Goal: Information Seeking & Learning: Learn about a topic

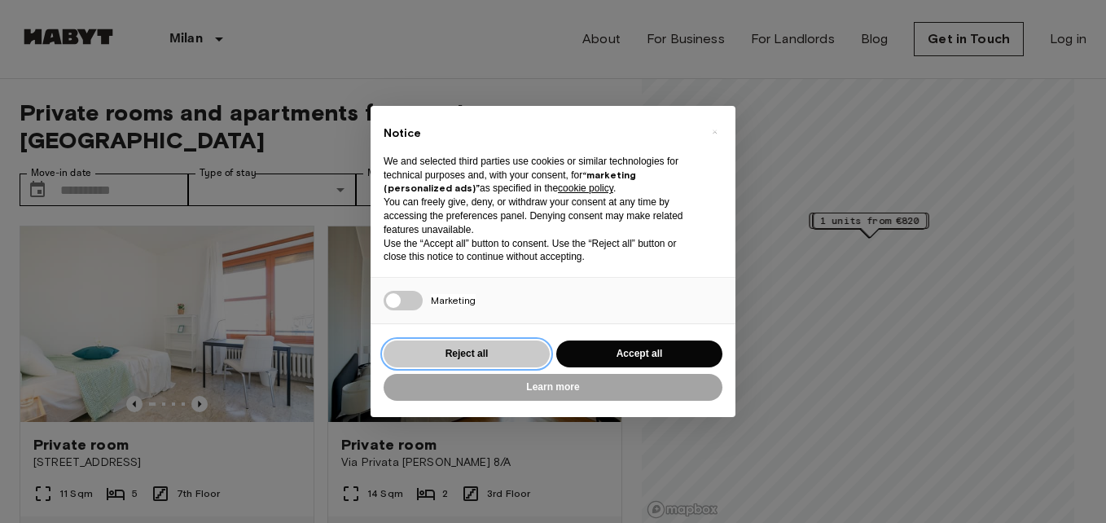
click at [465, 351] on button "Reject all" at bounding box center [467, 354] width 166 height 27
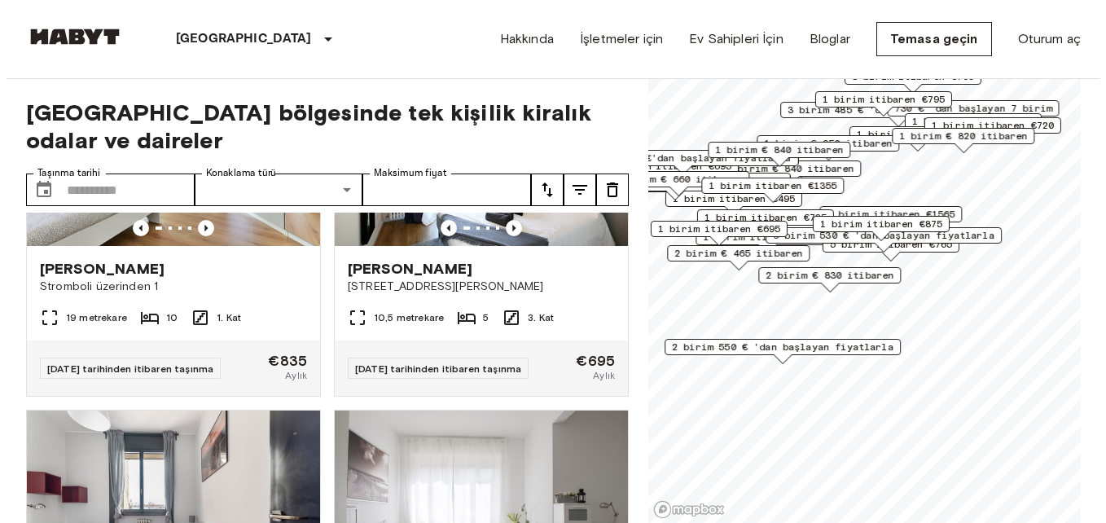
scroll to position [652, 0]
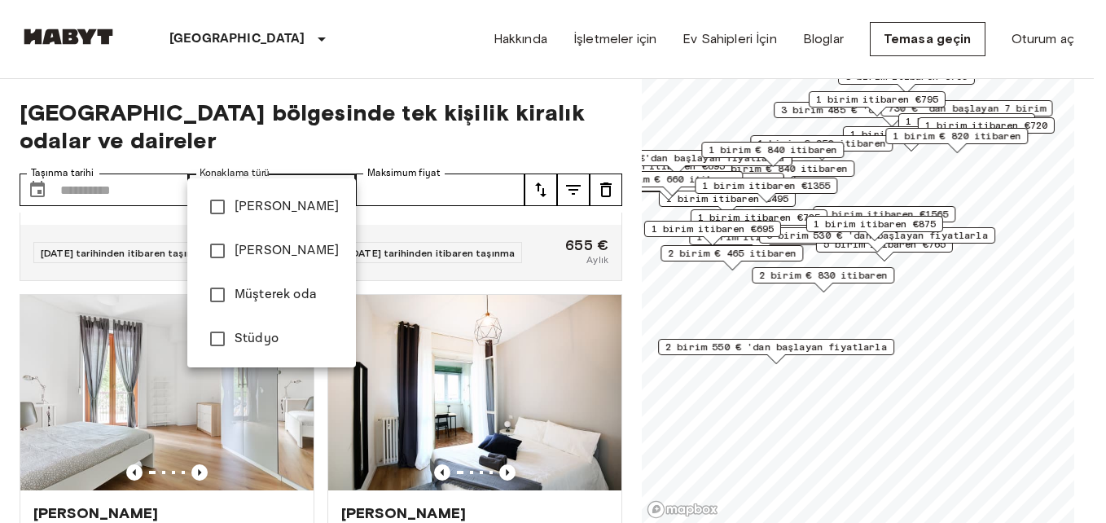
type input "******"
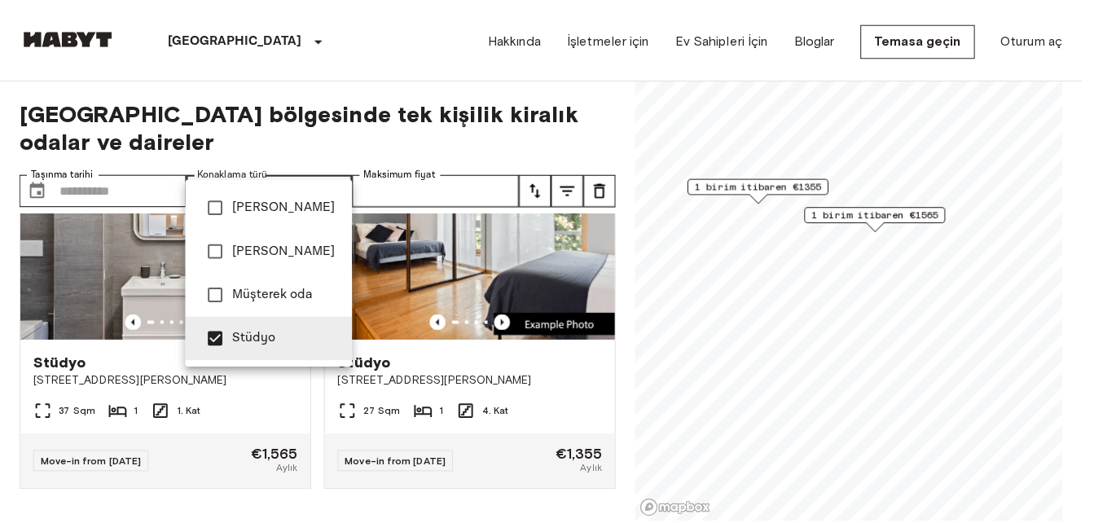
scroll to position [74, 0]
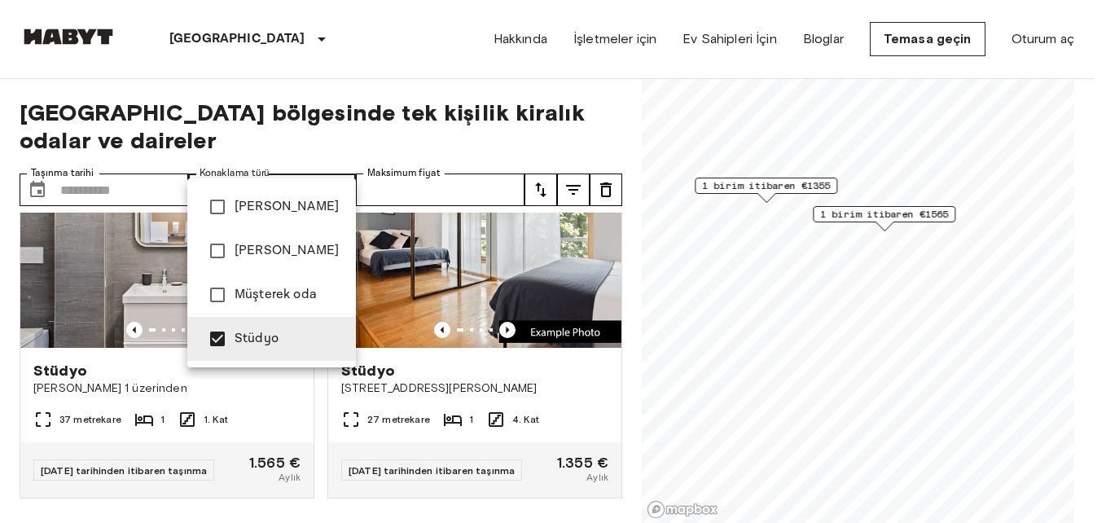
click at [150, 63] on div at bounding box center [553, 261] width 1106 height 523
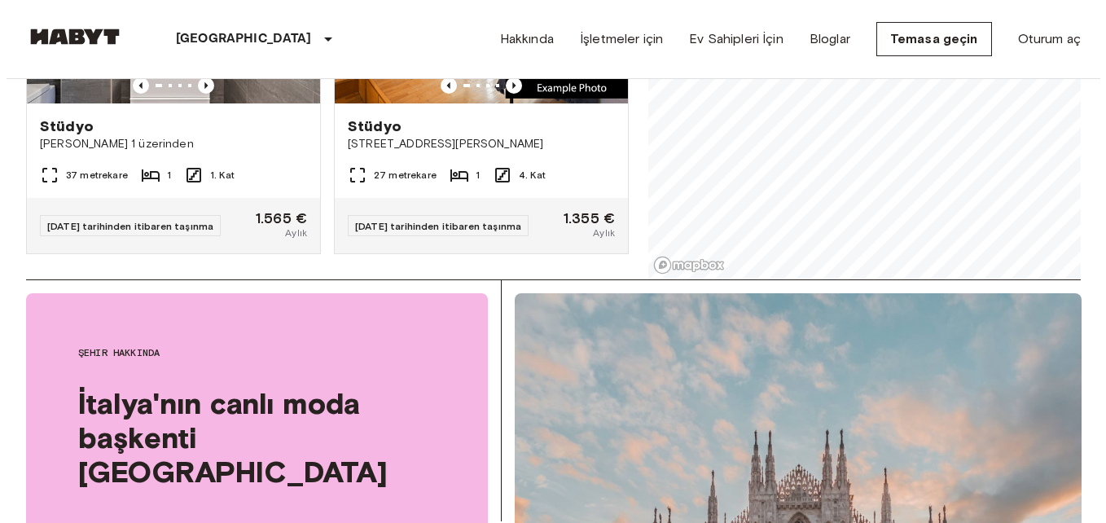
scroll to position [0, 0]
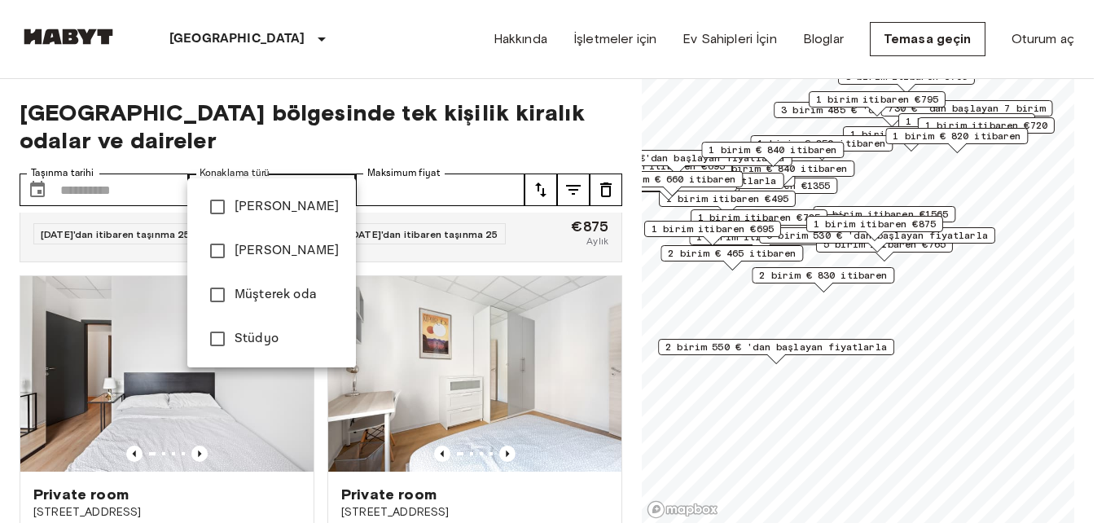
scroll to position [13331, 0]
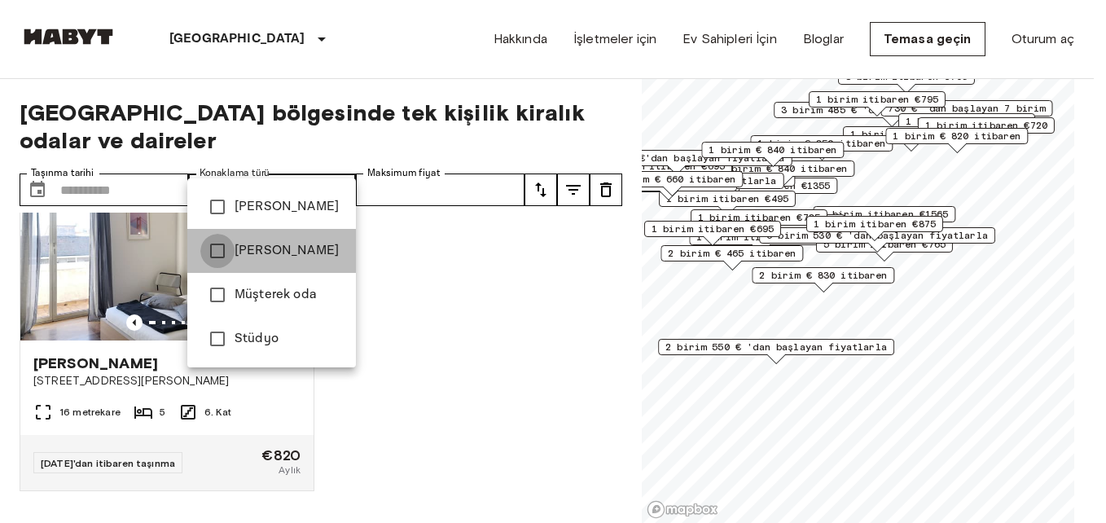
type input "**********"
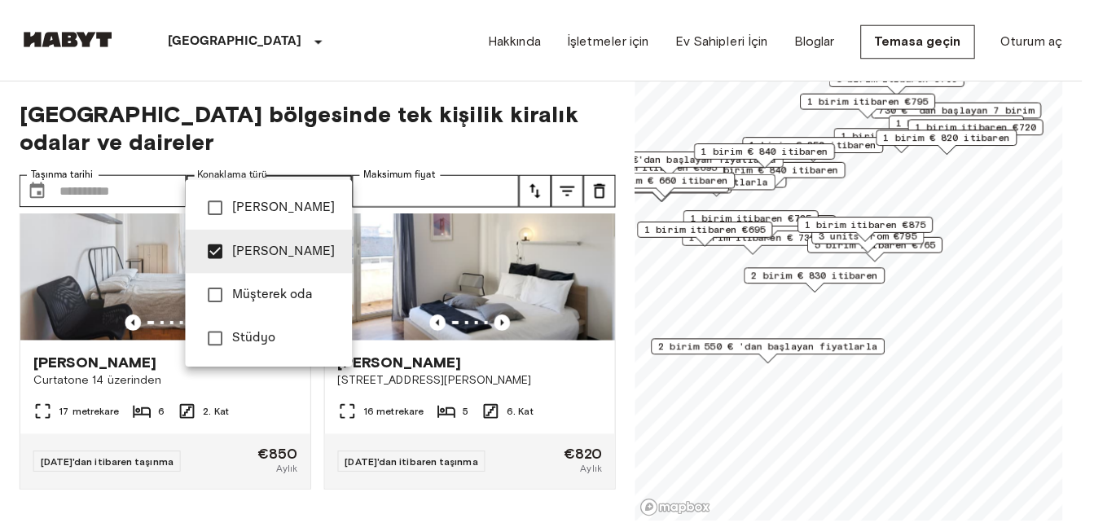
scroll to position [11121, 0]
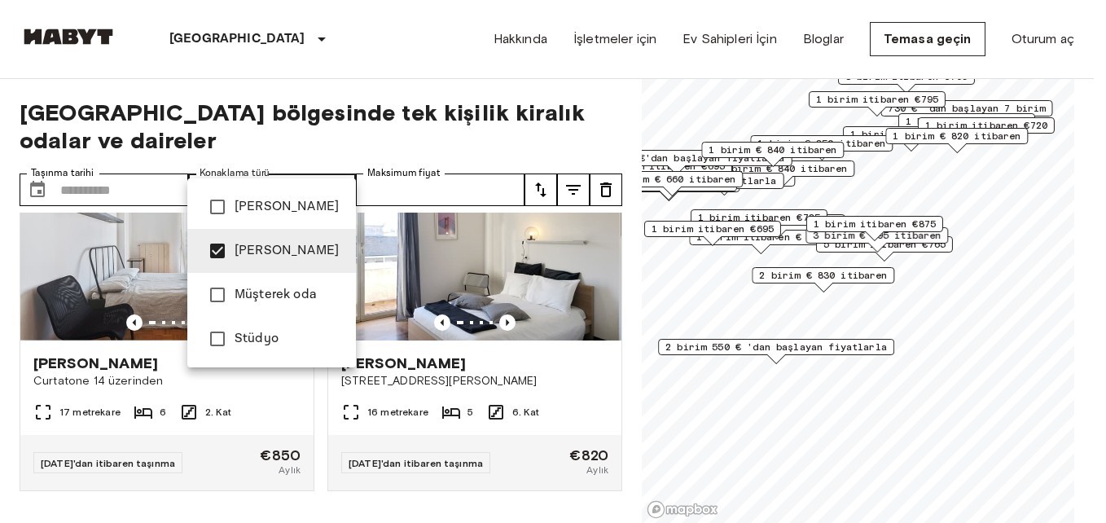
click at [421, 72] on div at bounding box center [553, 261] width 1106 height 523
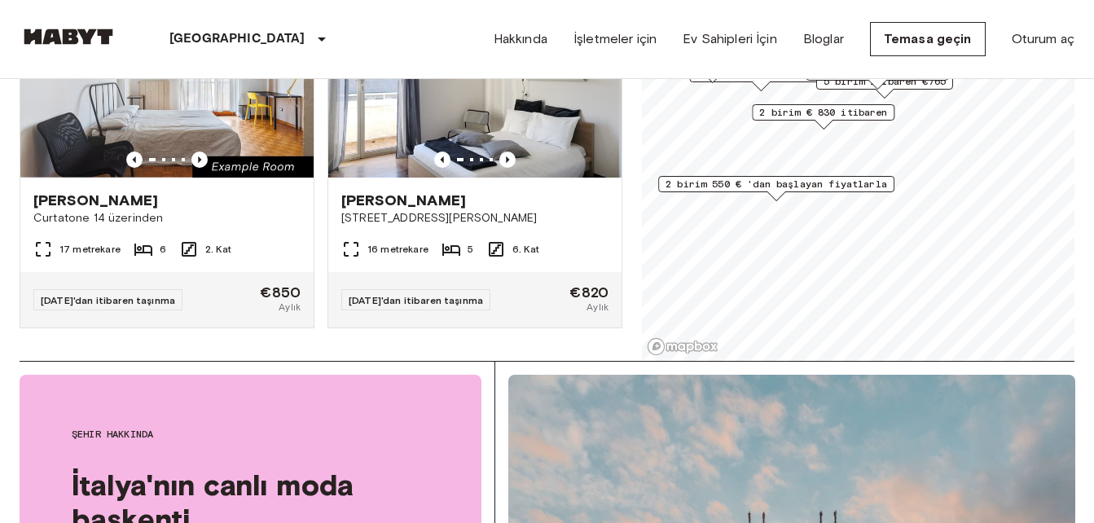
scroll to position [10958, 0]
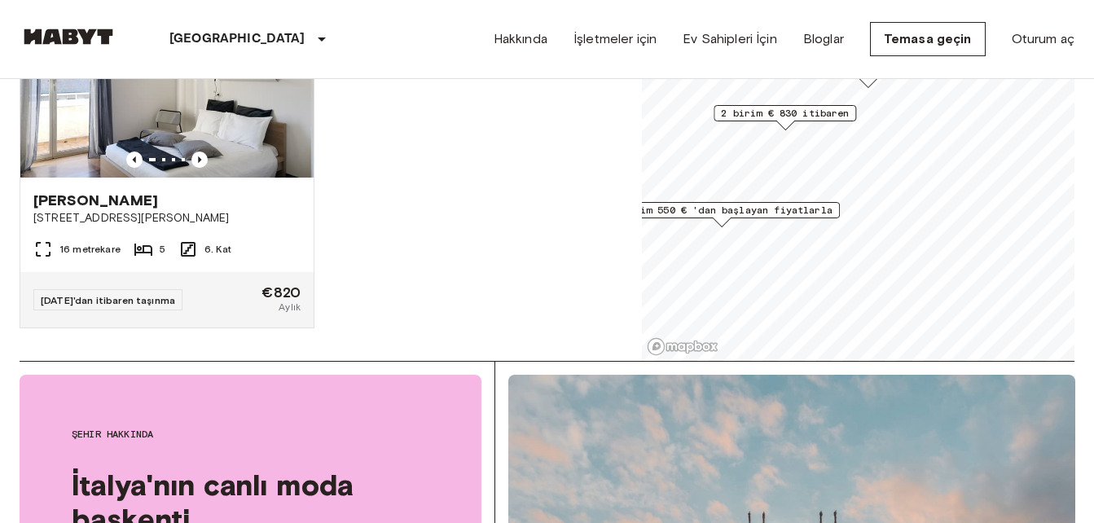
scroll to position [4698, 0]
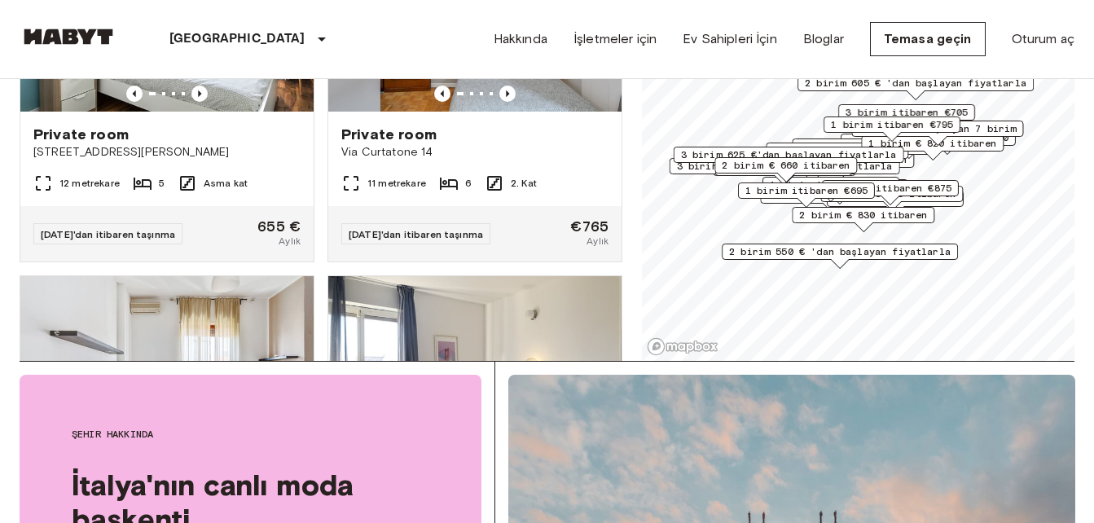
scroll to position [10958, 0]
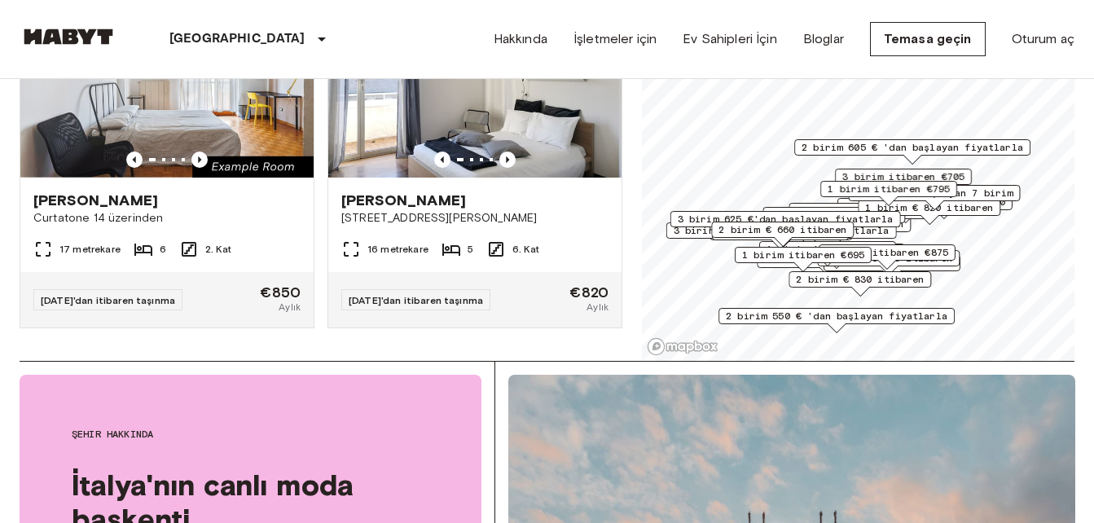
drag, startPoint x: 833, startPoint y: 143, endPoint x: 828, endPoint y: 308, distance: 165.5
click at [828, 308] on div "2 birim 550 € 'dan başlayan fiyatlarla" at bounding box center [837, 316] width 236 height 16
